Goal: Find specific page/section: Find specific page/section

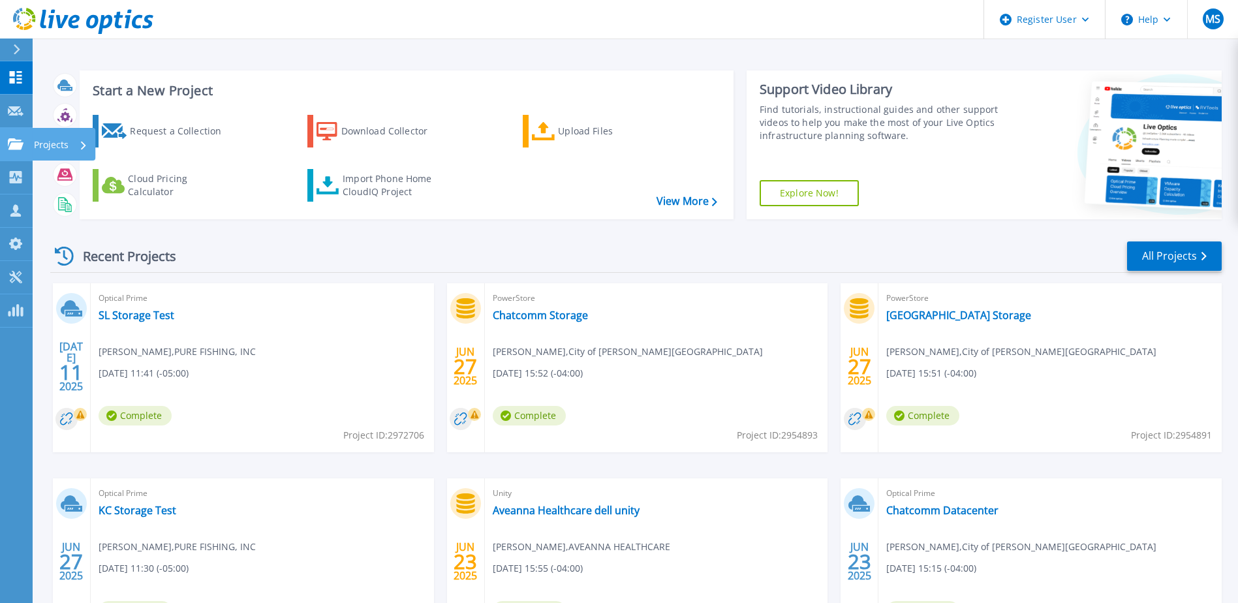
click at [14, 140] on icon at bounding box center [16, 143] width 16 height 11
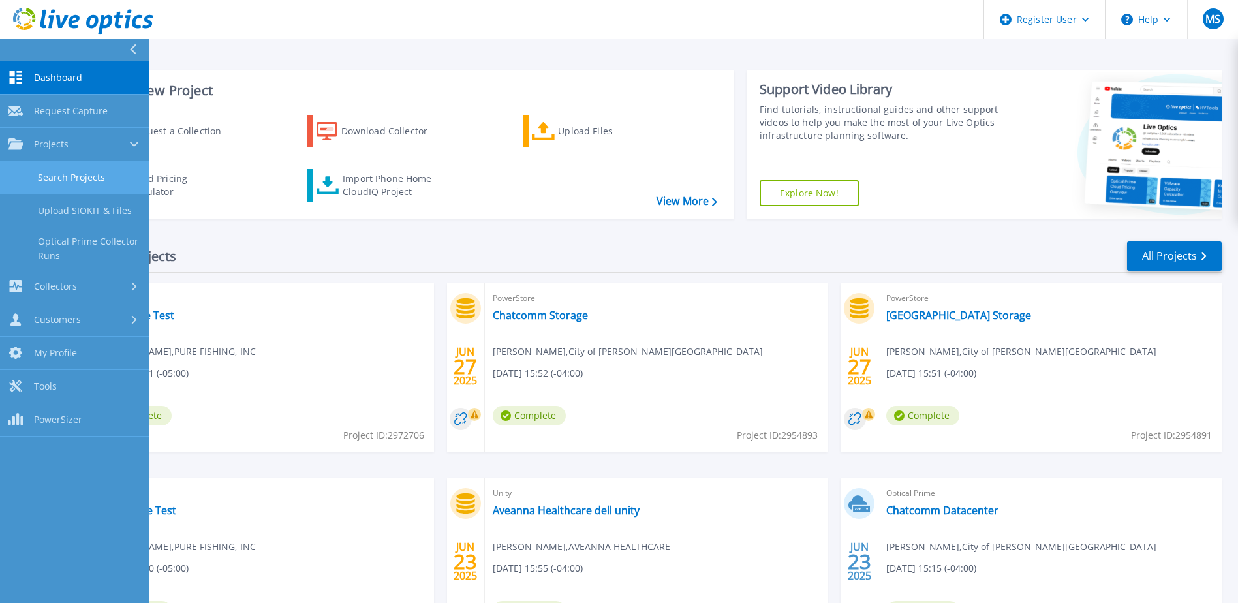
click at [60, 186] on link "Search Projects" at bounding box center [74, 177] width 149 height 33
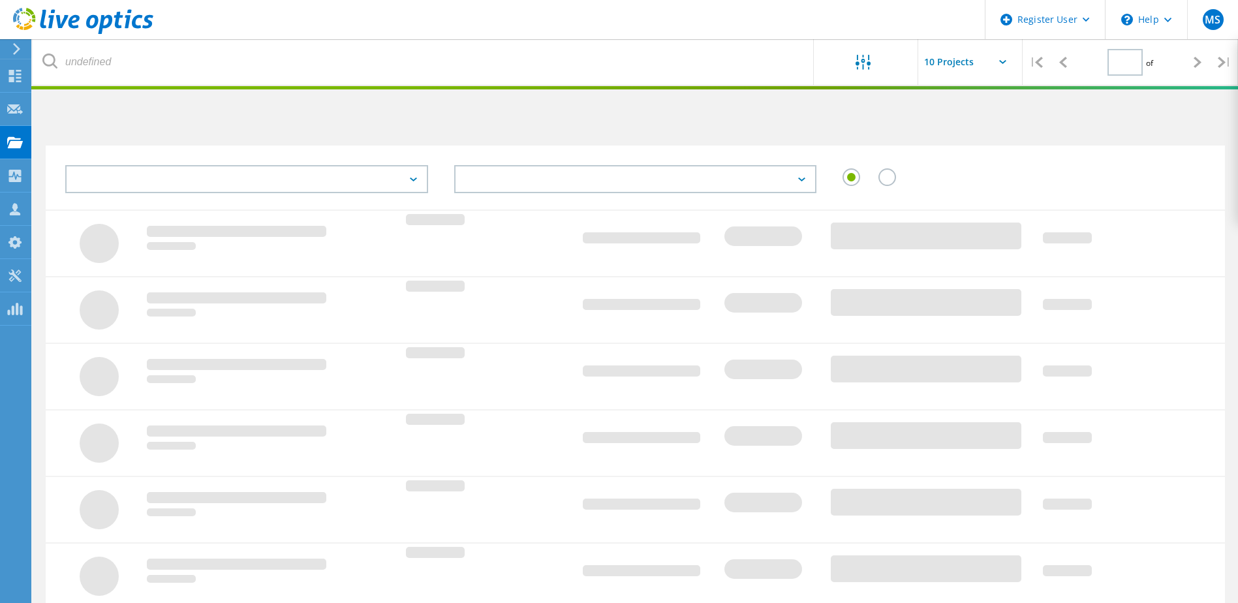
type input "1"
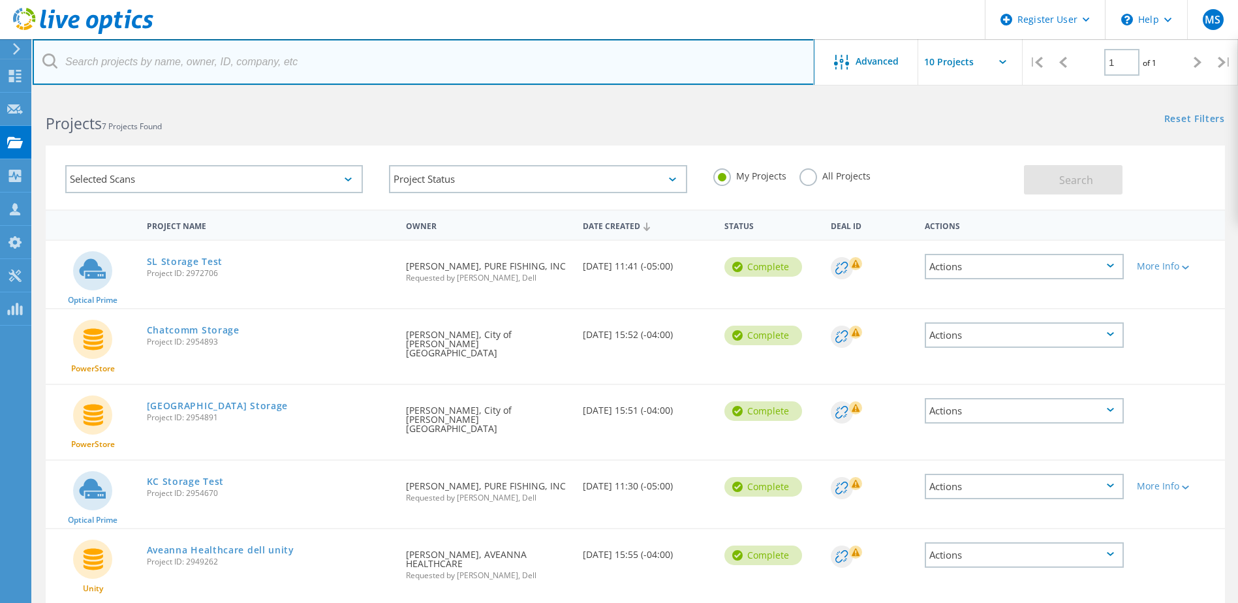
click at [233, 68] on input "text" at bounding box center [424, 62] width 782 height 46
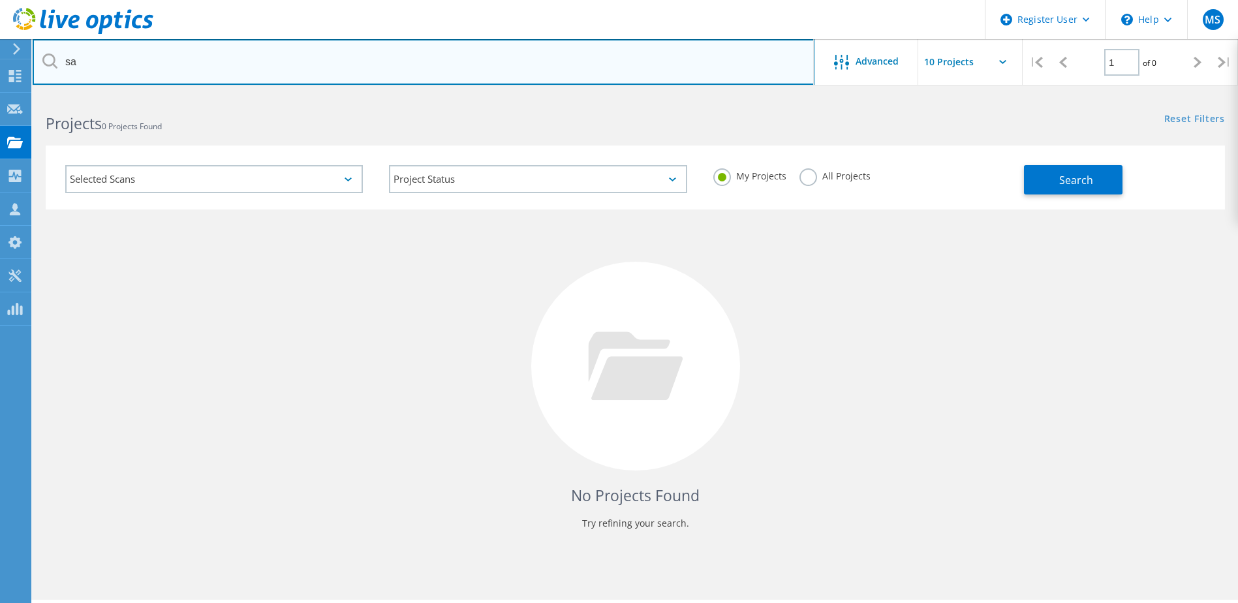
type input "s"
paste input "[PERSON_NAME][EMAIL_ADDRESS][PERSON_NAME][DOMAIN_NAME]"
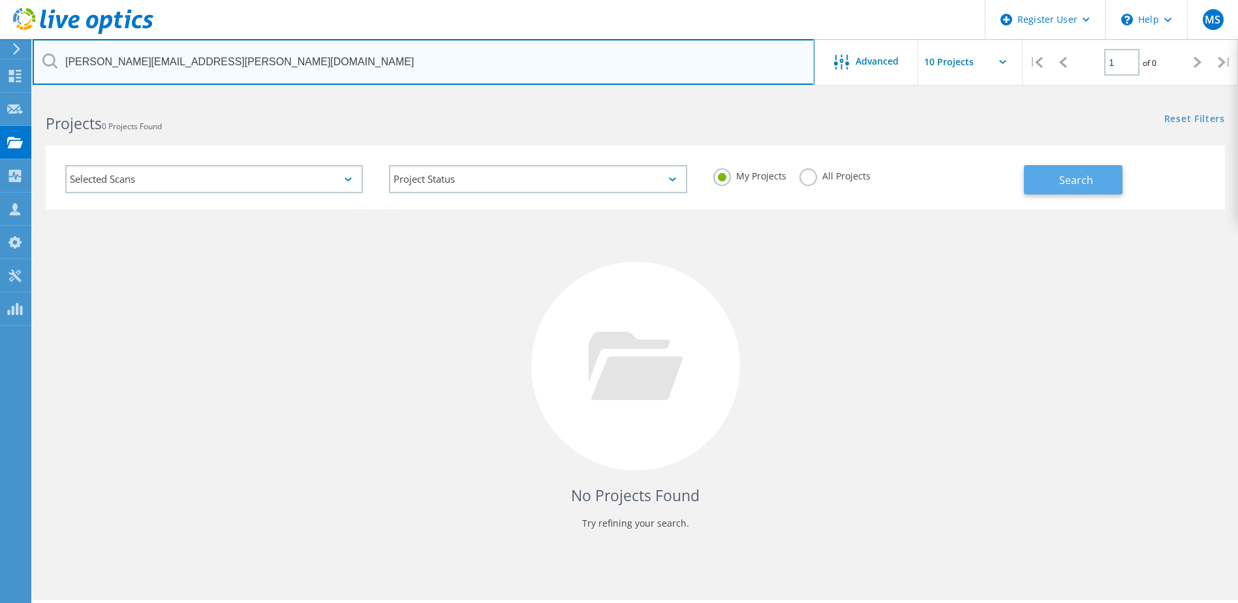
type input "[PERSON_NAME][EMAIL_ADDRESS][PERSON_NAME][DOMAIN_NAME]"
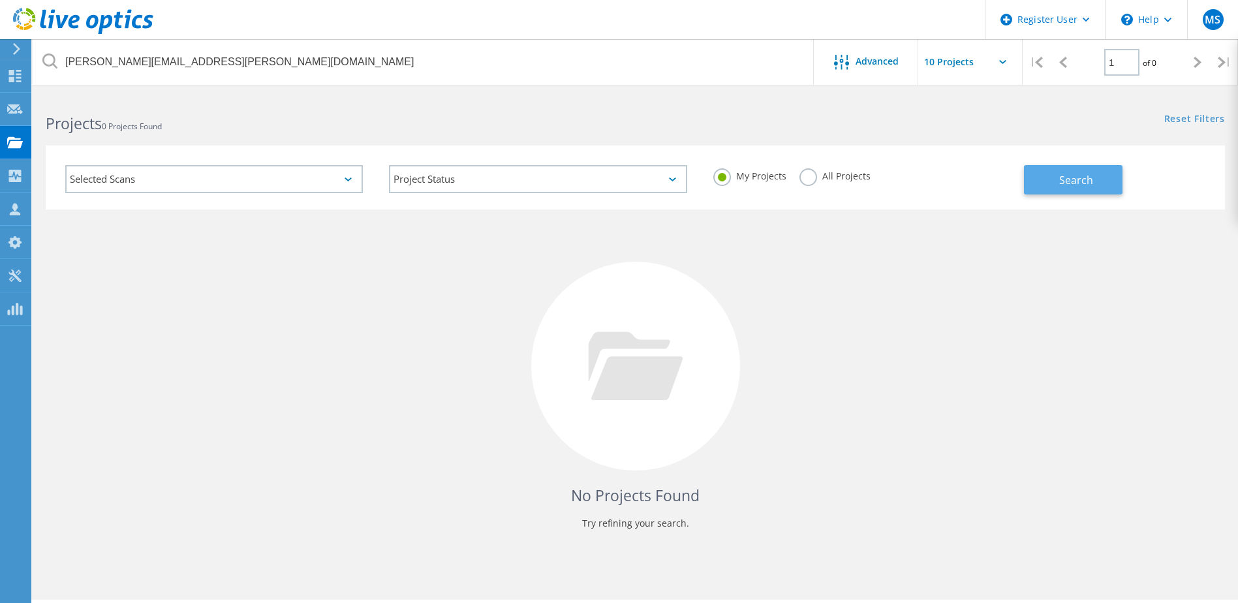
click at [1069, 182] on span "Search" at bounding box center [1076, 180] width 34 height 14
click at [805, 176] on label "All Projects" at bounding box center [834, 174] width 71 height 12
click at [0, 0] on input "All Projects" at bounding box center [0, 0] width 0 height 0
click at [1101, 172] on button "Search" at bounding box center [1073, 179] width 99 height 29
click at [322, 254] on div "No Projects Found Try refining your search." at bounding box center [635, 377] width 1179 height 337
